Goal: Transaction & Acquisition: Subscribe to service/newsletter

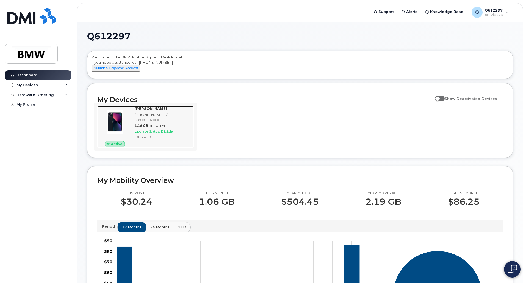
click at [119, 147] on span "Active" at bounding box center [117, 143] width 12 height 5
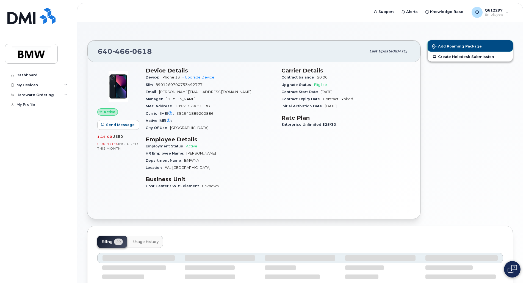
click at [460, 42] on button "Add Roaming Package" at bounding box center [469, 45] width 85 height 11
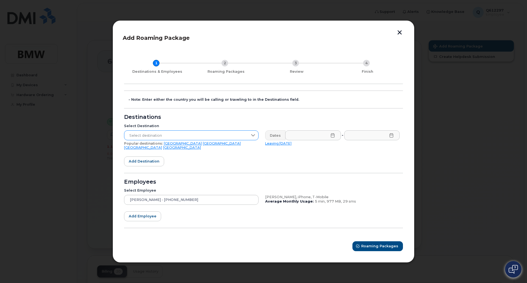
click at [158, 137] on span "Select destination" at bounding box center [186, 136] width 124 height 10
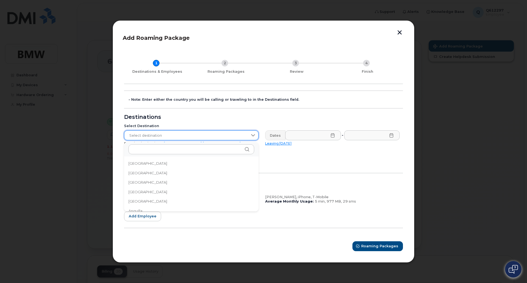
scroll to position [1048, 0]
click at [143, 135] on span "Select destination" at bounding box center [186, 136] width 124 height 10
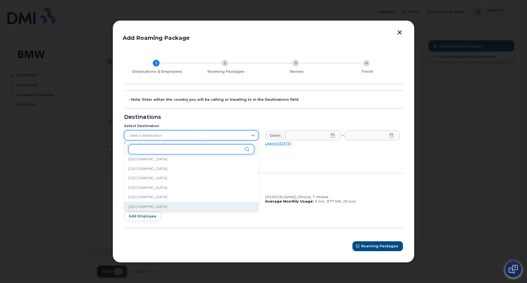
click at [142, 146] on input "text" at bounding box center [192, 149] width 126 height 10
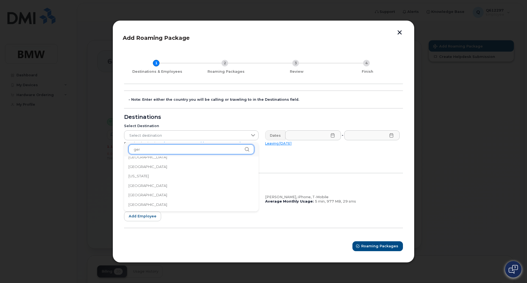
scroll to position [0, 0]
type input "ger"
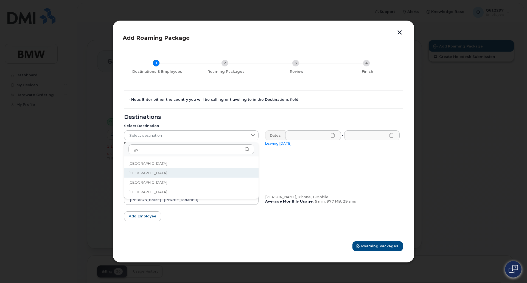
click at [137, 173] on span "[GEOGRAPHIC_DATA]" at bounding box center [148, 173] width 39 height 5
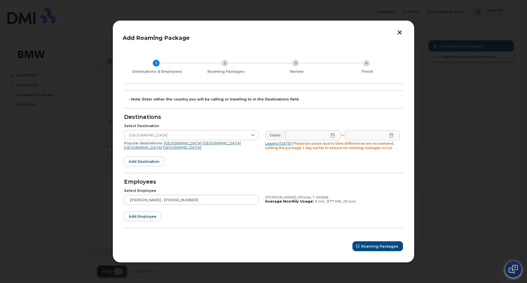
click at [333, 136] on icon at bounding box center [333, 135] width 4 height 4
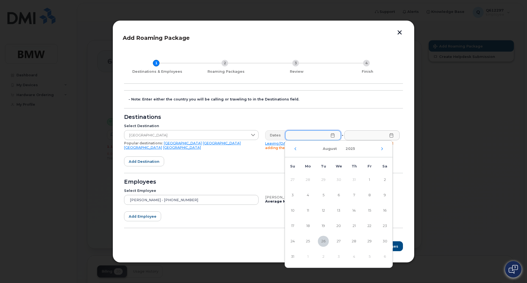
click at [380, 149] on div "[DATE]" at bounding box center [339, 149] width 108 height 17
click at [384, 149] on icon "Next Month" at bounding box center [382, 149] width 3 height 4
click at [307, 196] on span "8" at bounding box center [308, 195] width 11 height 11
type input "[DATE]"
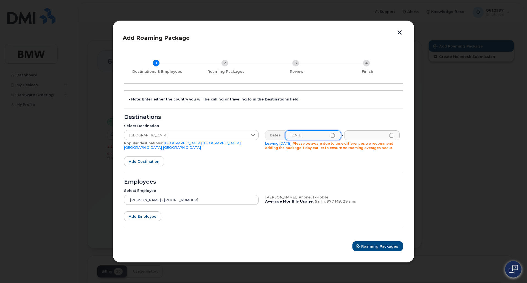
click at [392, 134] on icon at bounding box center [392, 135] width 4 height 4
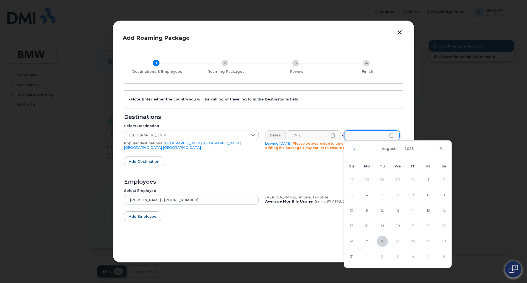
click at [439, 149] on div "[DATE]" at bounding box center [398, 149] width 108 height 17
click at [441, 147] on icon "Next Month" at bounding box center [442, 148] width 2 height 3
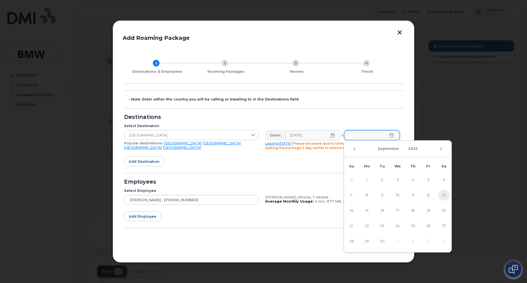
click at [442, 195] on span "13" at bounding box center [444, 195] width 11 height 11
type input "[DATE]"
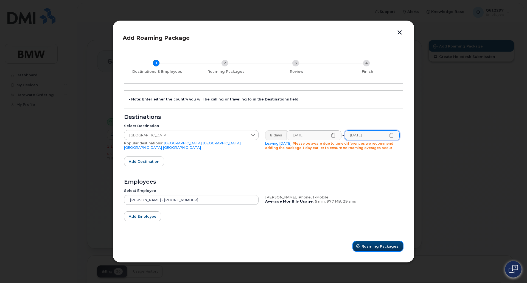
click at [388, 249] on span "Roaming Packages" at bounding box center [380, 246] width 37 height 5
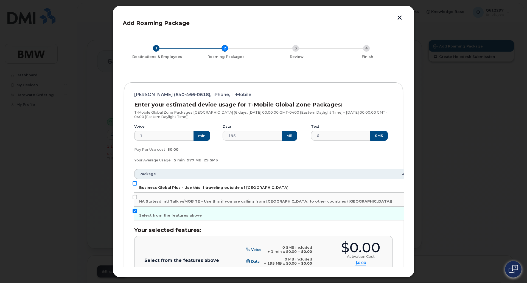
click at [133, 184] on input "Business Global Plus - Use this if traveling outside of [GEOGRAPHIC_DATA]" at bounding box center [135, 183] width 4 height 4
checkbox input "true"
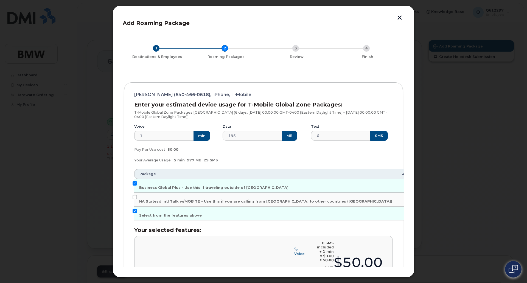
click at [137, 212] on td "Select from the features above" at bounding box center [265, 214] width 263 height 14
click at [132, 212] on div "[PERSON_NAME] ([PHONE_NUMBER]), iPhone, T-Mobile Enter your estimated device us…" at bounding box center [263, 207] width 279 height 250
click at [135, 212] on input "Select from the features above" at bounding box center [135, 211] width 4 height 4
checkbox input "false"
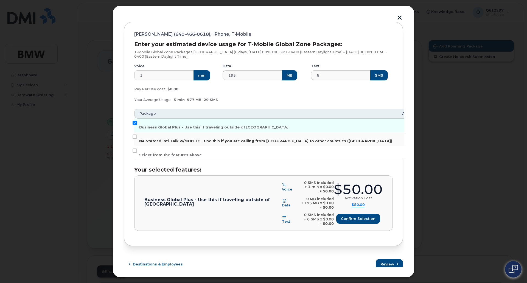
scroll to position [63, 0]
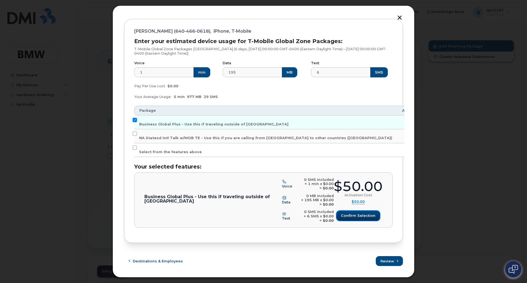
click at [356, 215] on span "Confirm selection" at bounding box center [358, 215] width 35 height 5
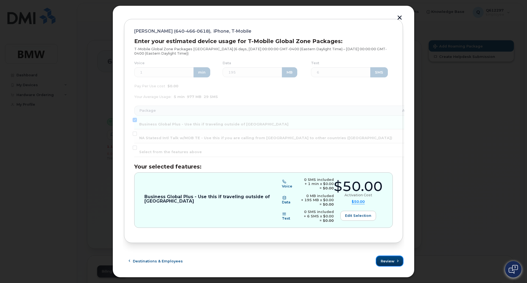
click at [388, 261] on span "Review" at bounding box center [388, 261] width 14 height 5
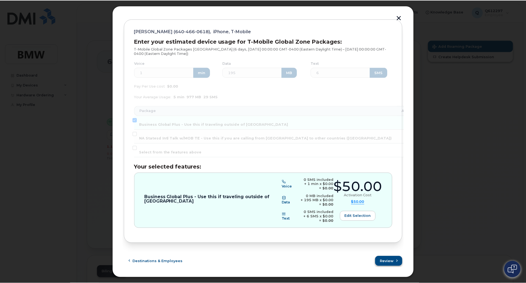
scroll to position [0, 0]
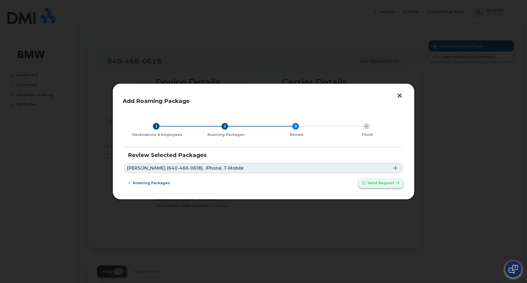
click at [376, 182] on span "Send request" at bounding box center [380, 182] width 27 height 5
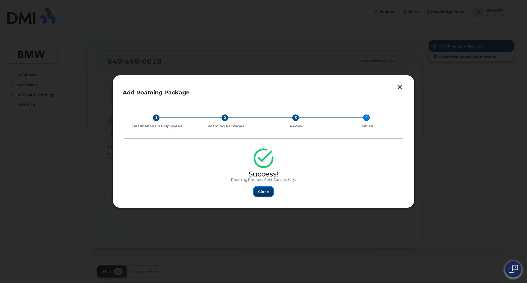
click at [262, 191] on span "Close" at bounding box center [263, 191] width 11 height 5
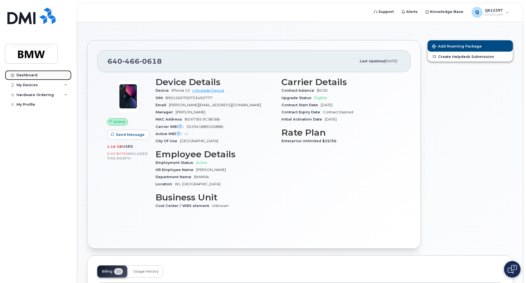
click at [21, 74] on div "Dashboard" at bounding box center [26, 75] width 21 height 4
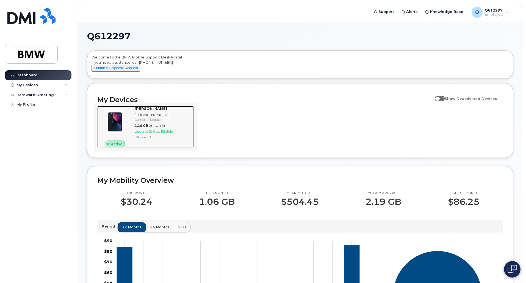
click at [158, 133] on span "Upgrade Status:" at bounding box center [147, 131] width 25 height 4
